Goal: Obtain resource: Obtain resource

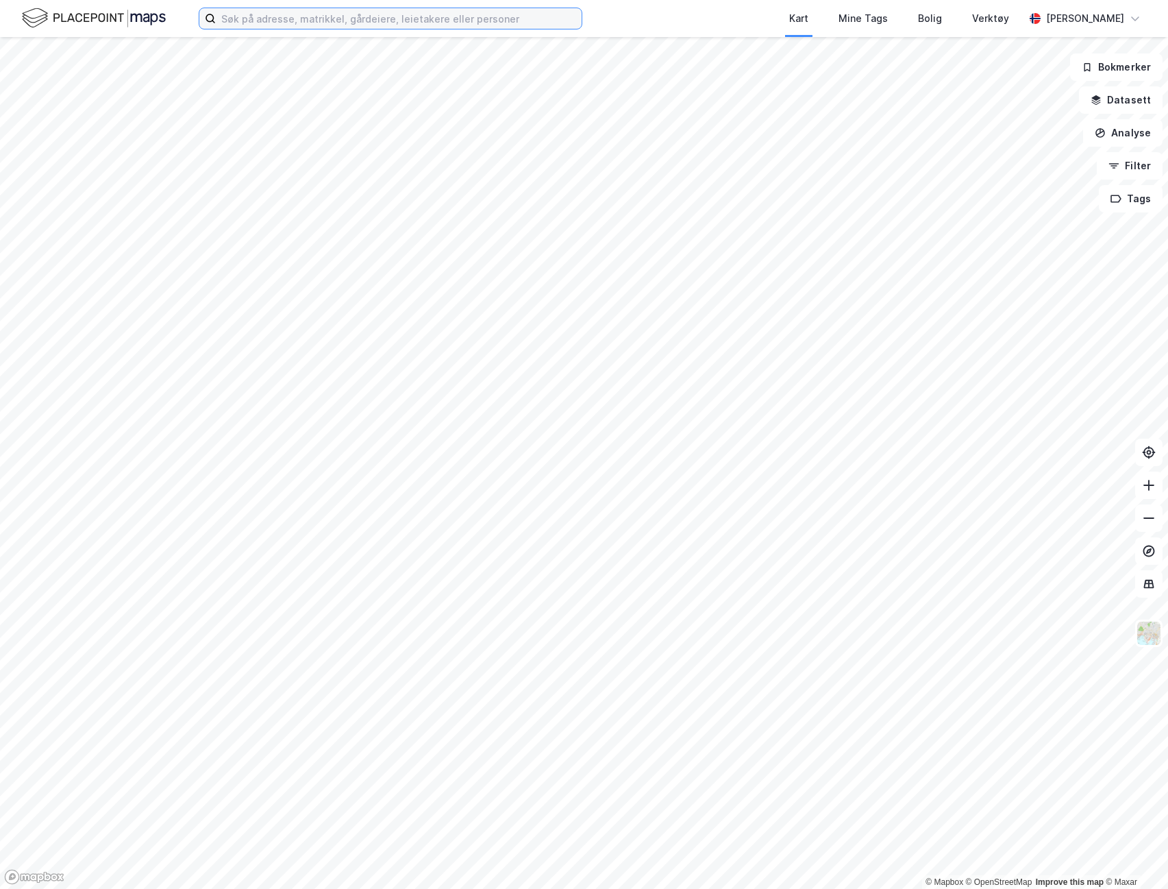
click at [303, 16] on input at bounding box center [399, 18] width 366 height 21
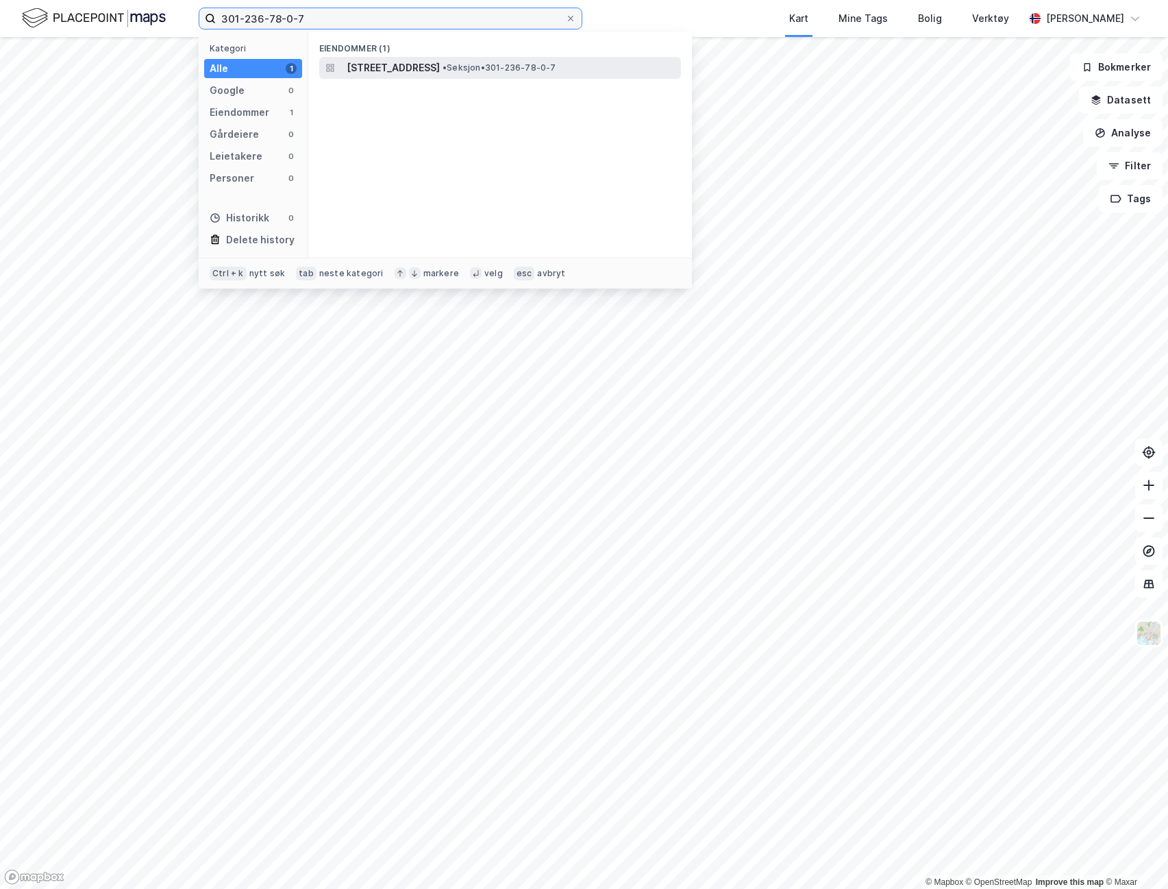
type input "301-236-78-0-7"
click at [386, 67] on span "[STREET_ADDRESS]" at bounding box center [393, 68] width 93 height 16
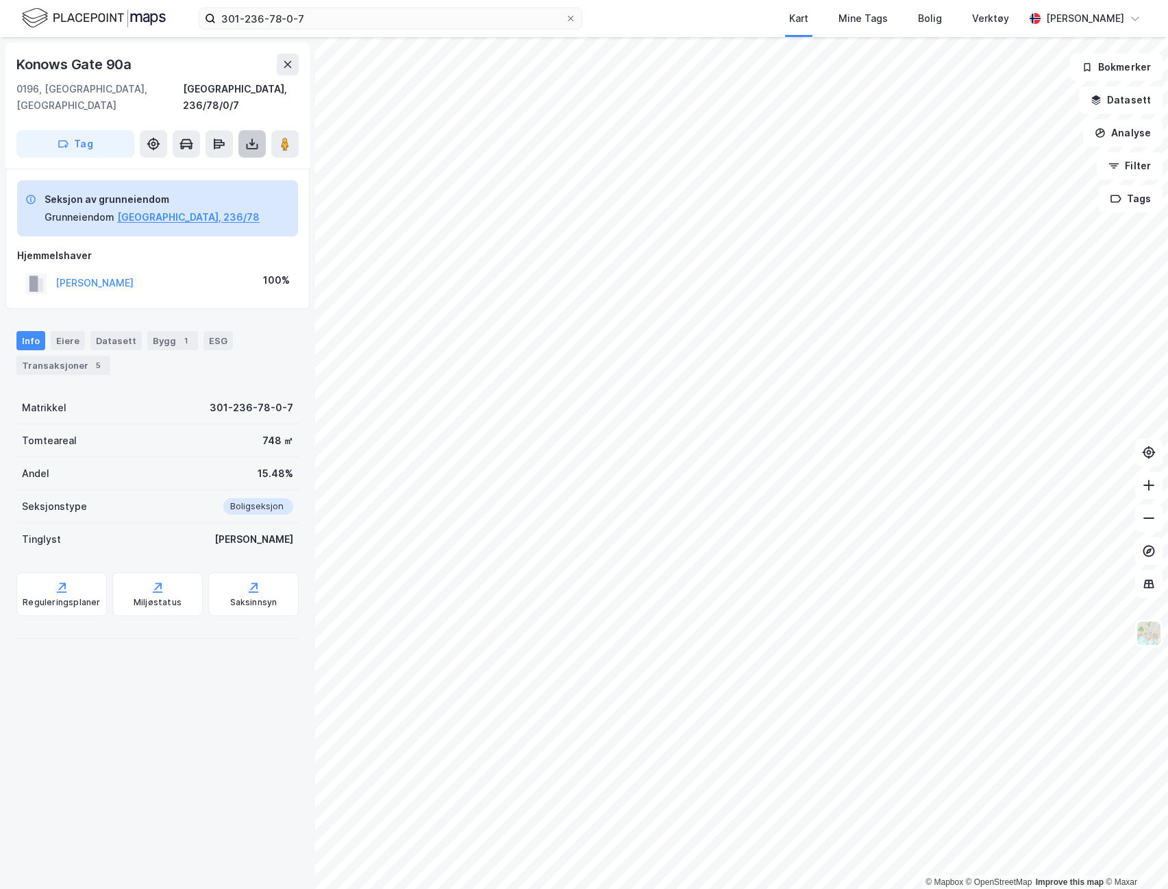
click at [256, 137] on icon at bounding box center [252, 144] width 14 height 14
click at [240, 162] on div "Last ned grunnbok" at bounding box center [193, 171] width 146 height 22
click at [81, 356] on div "Transaksjoner 5" at bounding box center [63, 365] width 94 height 19
